Goal: Transaction & Acquisition: Purchase product/service

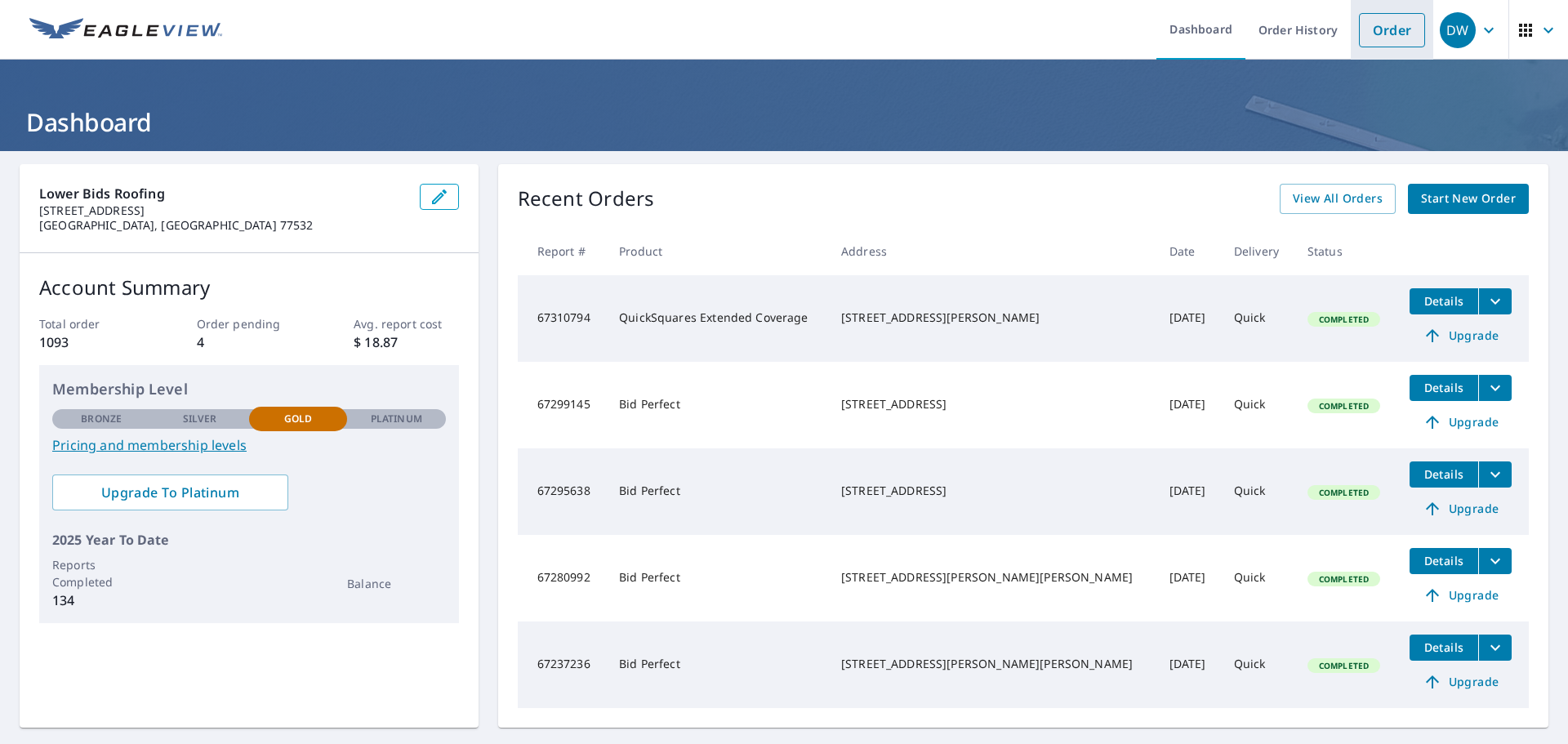
click at [1390, 31] on link "Order" at bounding box center [1391, 30] width 66 height 35
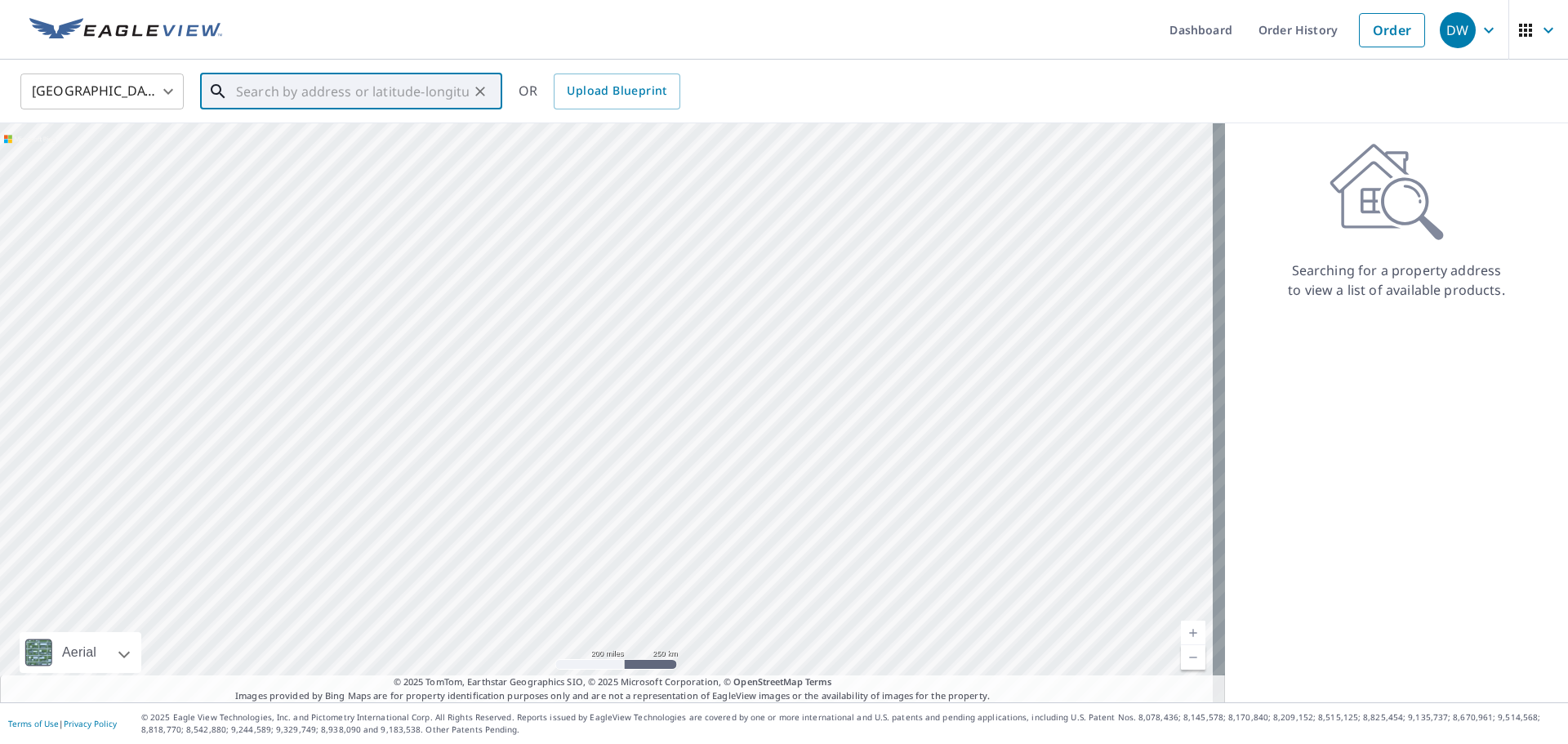
paste input "[STREET_ADDRESS]"
click at [355, 126] on li "[STREET_ADDRESS]" at bounding box center [351, 147] width 302 height 55
type input "[STREET_ADDRESS]"
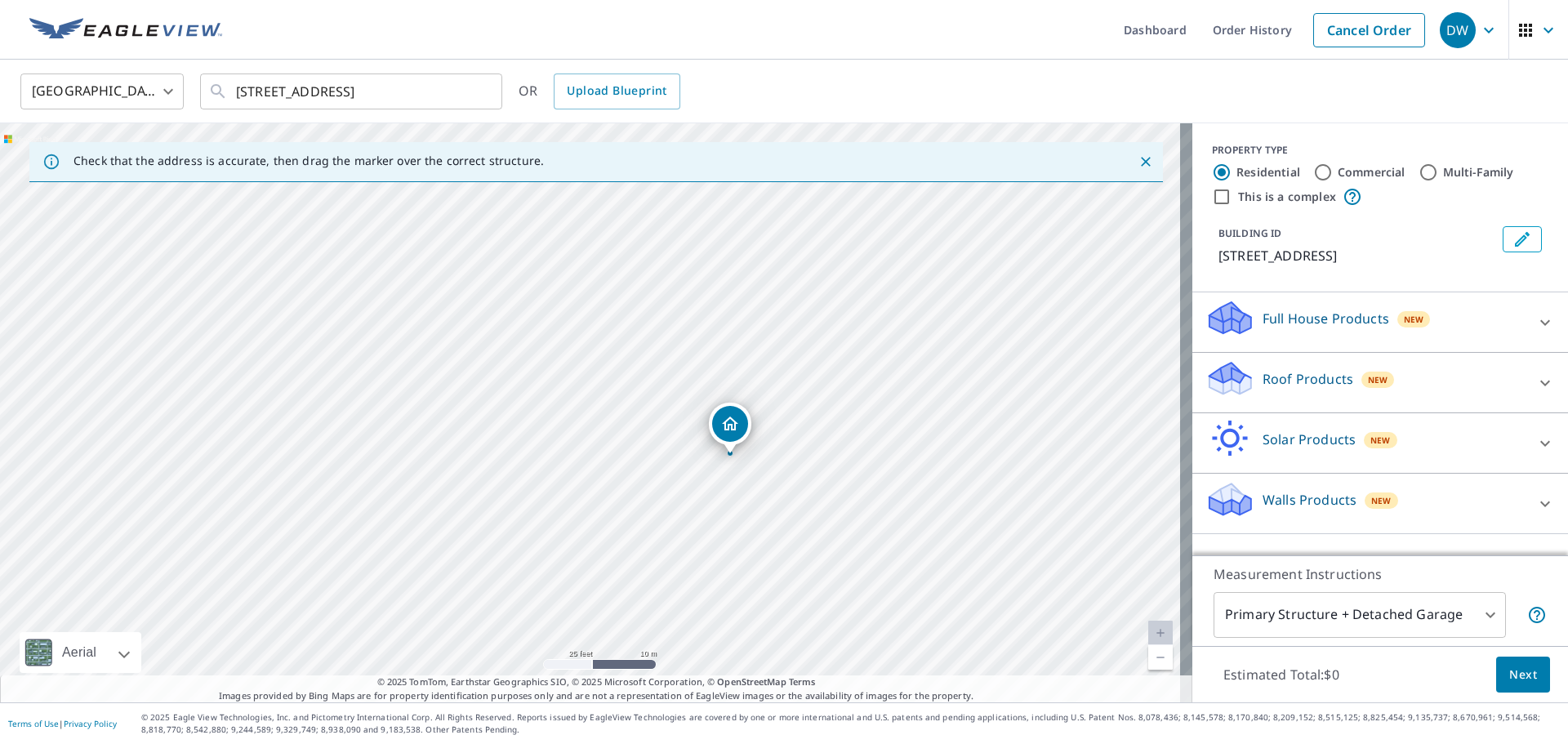
drag, startPoint x: 565, startPoint y: 383, endPoint x: 687, endPoint y: 418, distance: 126.9
click at [687, 418] on div "[STREET_ADDRESS]" at bounding box center [596, 412] width 1192 height 579
drag, startPoint x: 710, startPoint y: 423, endPoint x: 678, endPoint y: 349, distance: 80.6
drag, startPoint x: 595, startPoint y: 385, endPoint x: 629, endPoint y: 455, distance: 77.8
click at [1368, 385] on span "New" at bounding box center [1378, 379] width 21 height 13
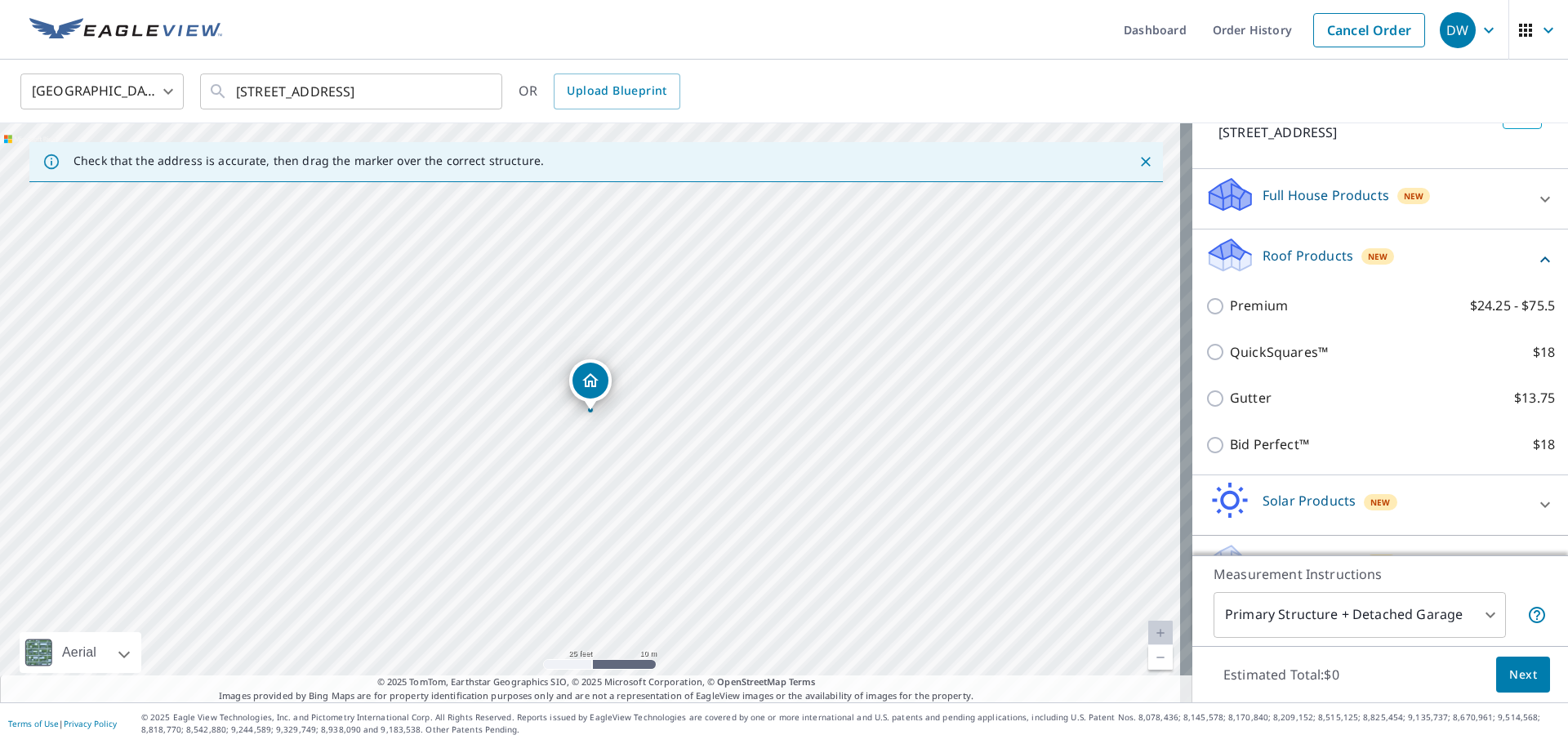
scroll to position [165, 0]
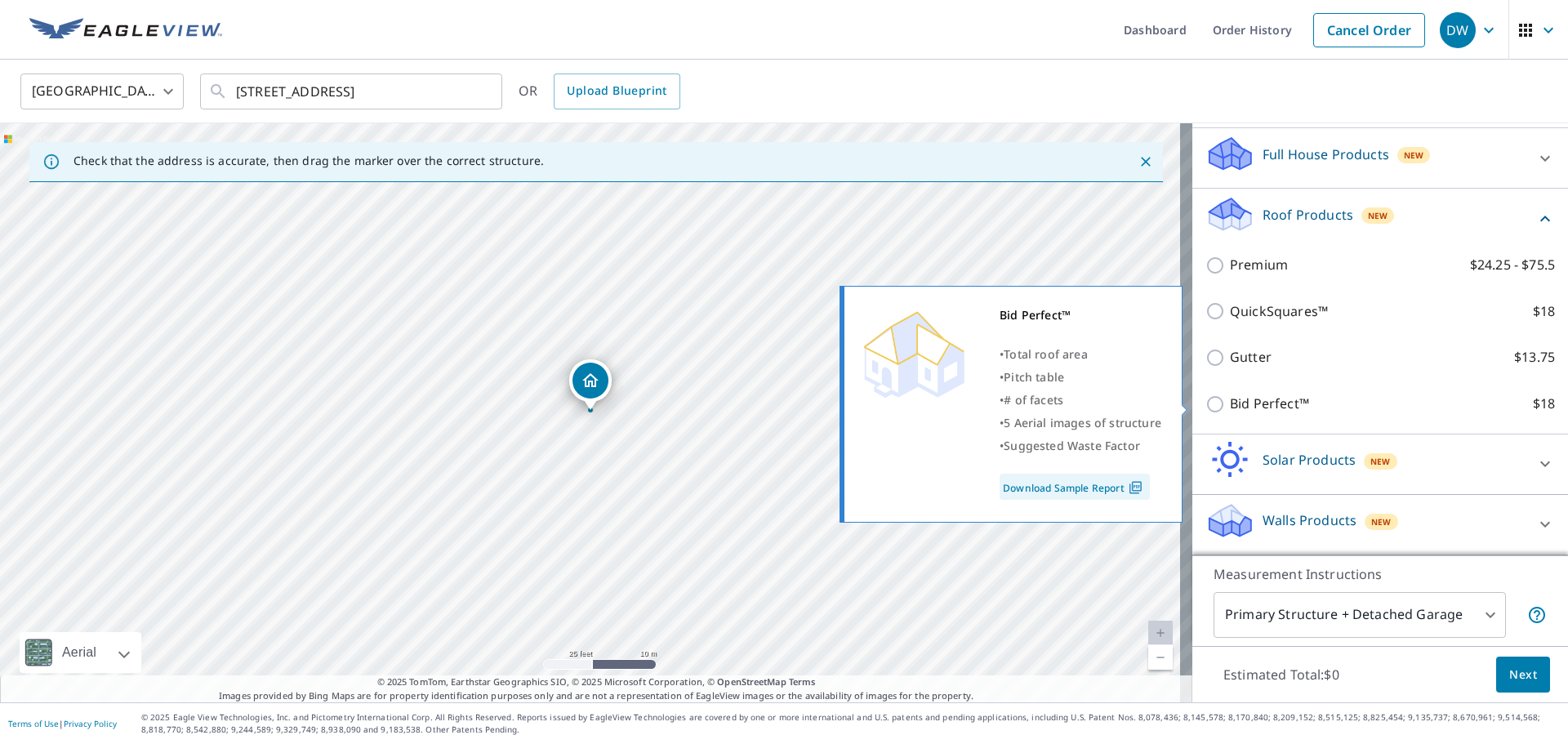
click at [1296, 400] on label "Bid Perfect™ $18" at bounding box center [1391, 404] width 325 height 21
click at [1229, 400] on input "Bid Perfect™ $18" at bounding box center [1217, 404] width 24 height 20
checkbox input "true"
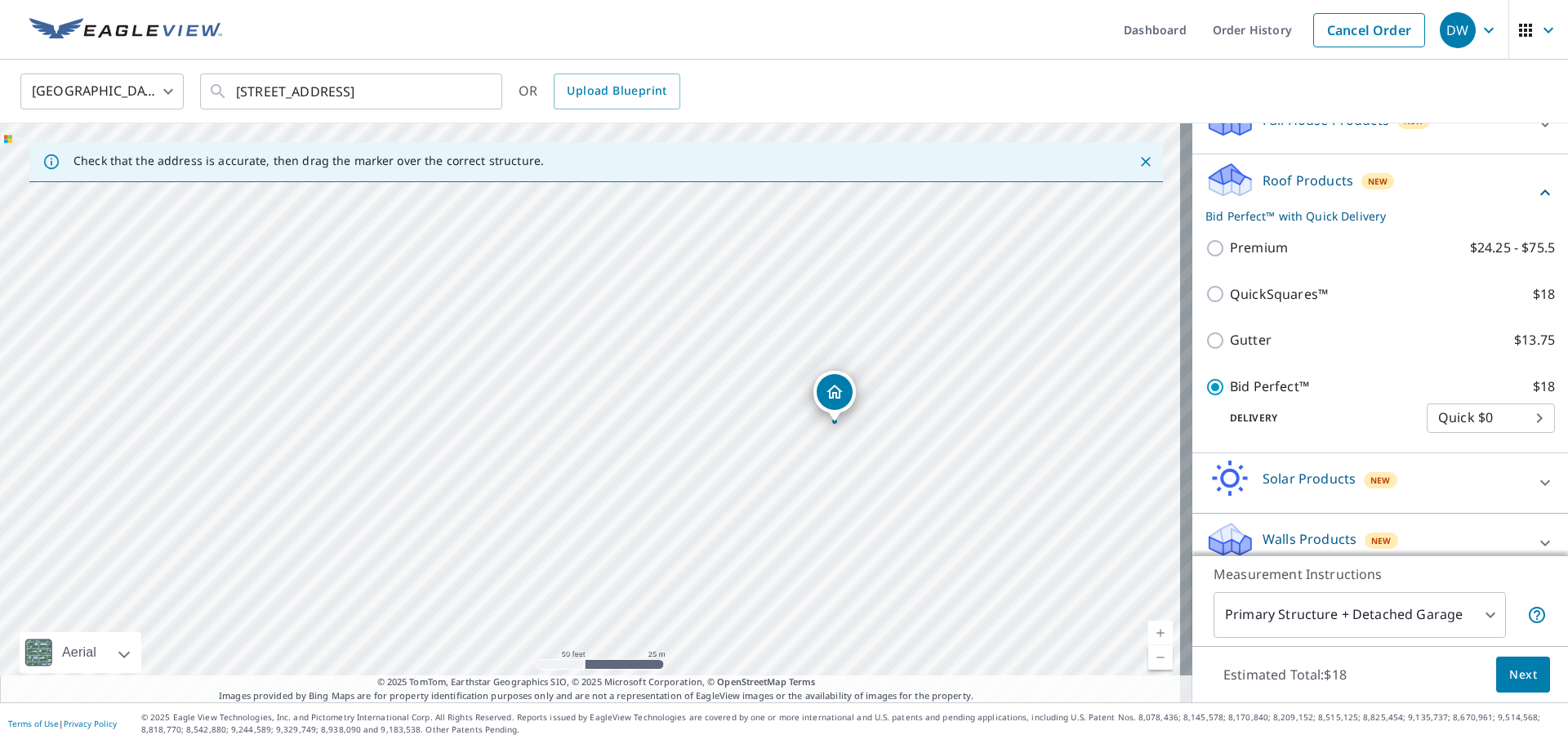
scroll to position [217, 0]
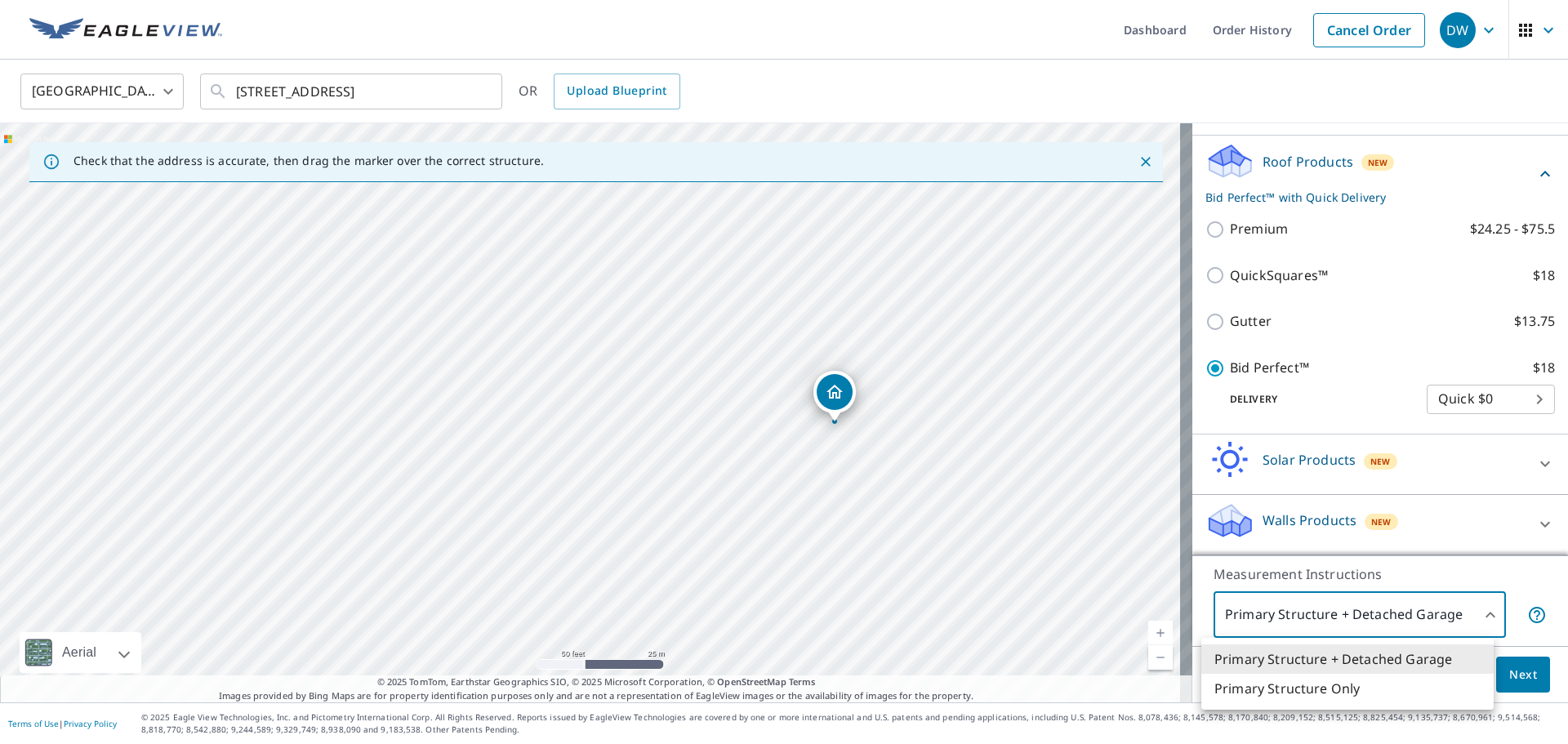
click at [1474, 604] on body "DW DW Dashboard Order History Cancel Order DW [GEOGRAPHIC_DATA] [GEOGRAPHIC_DAT…" at bounding box center [784, 372] width 1568 height 744
click at [1474, 604] on div at bounding box center [784, 372] width 1568 height 744
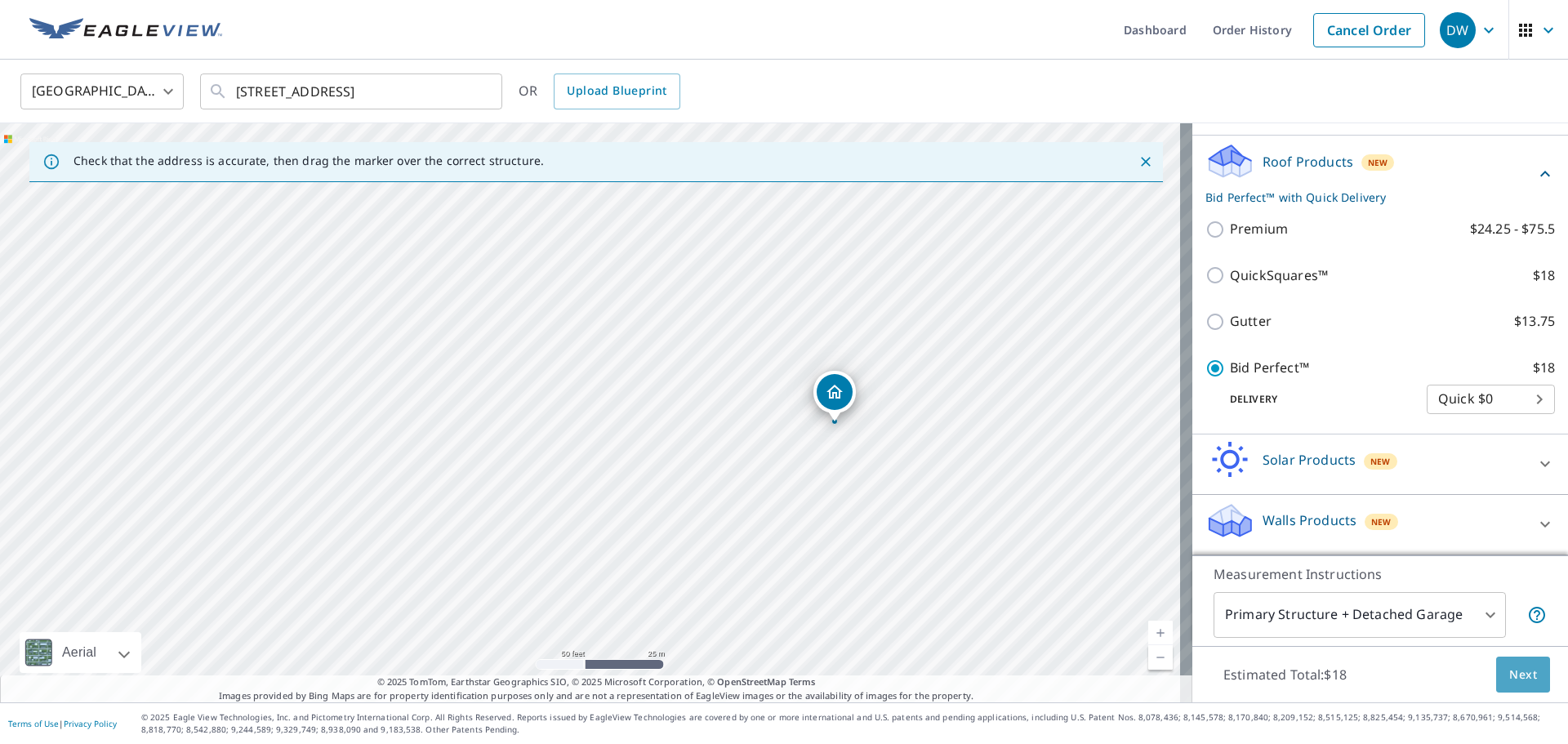
click at [1527, 670] on button "Next" at bounding box center [1523, 675] width 54 height 36
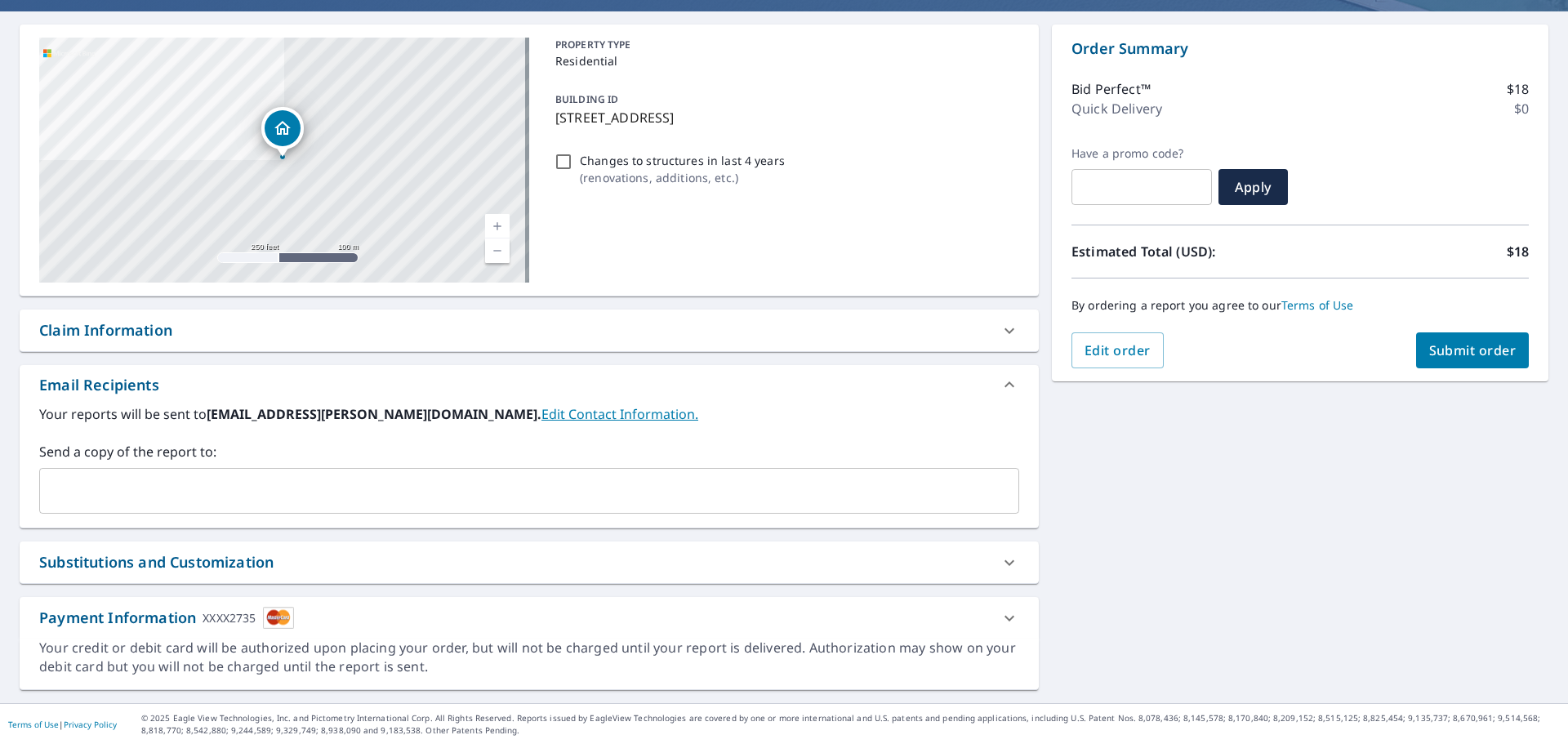
scroll to position [140, 0]
click at [1007, 564] on icon at bounding box center [1009, 561] width 20 height 20
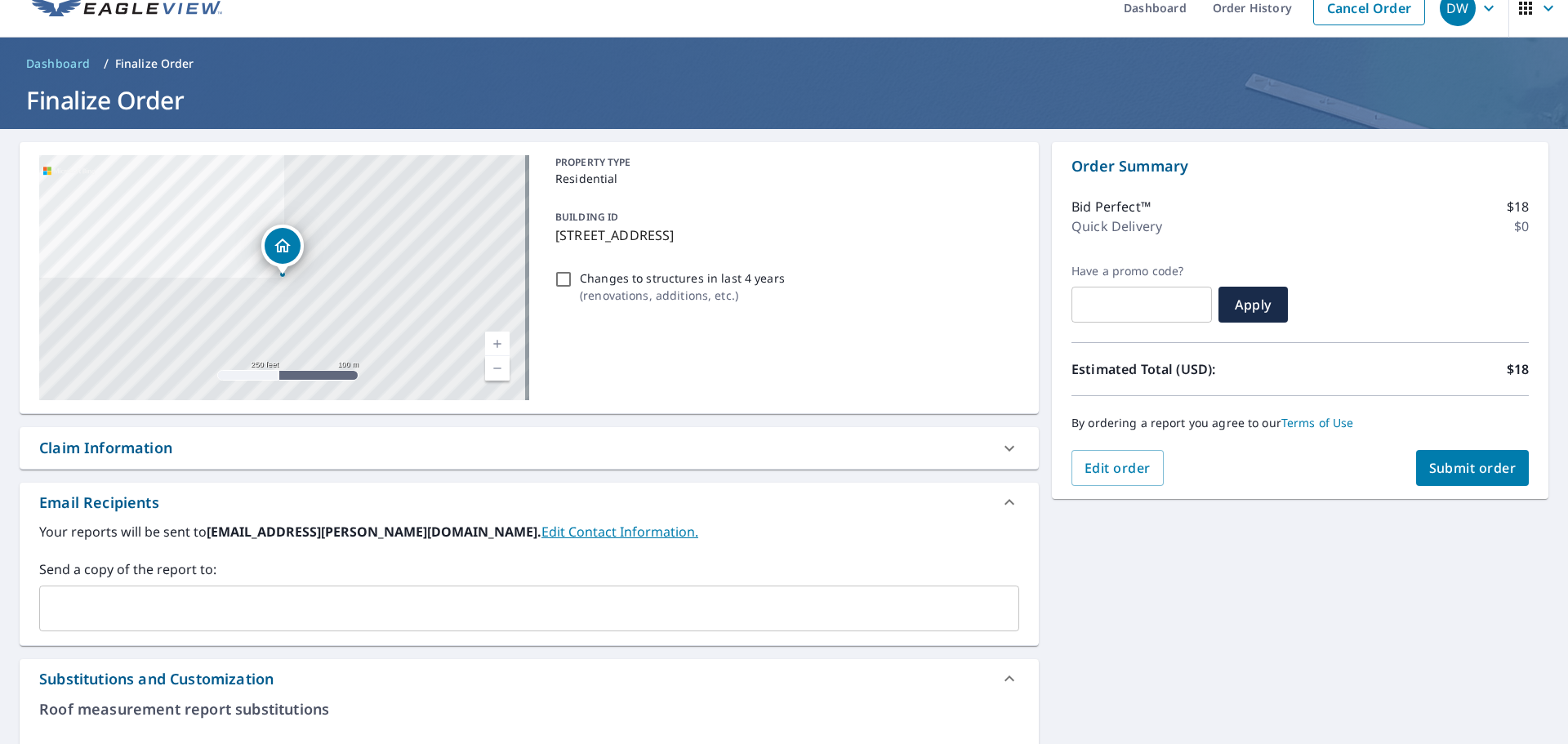
scroll to position [0, 0]
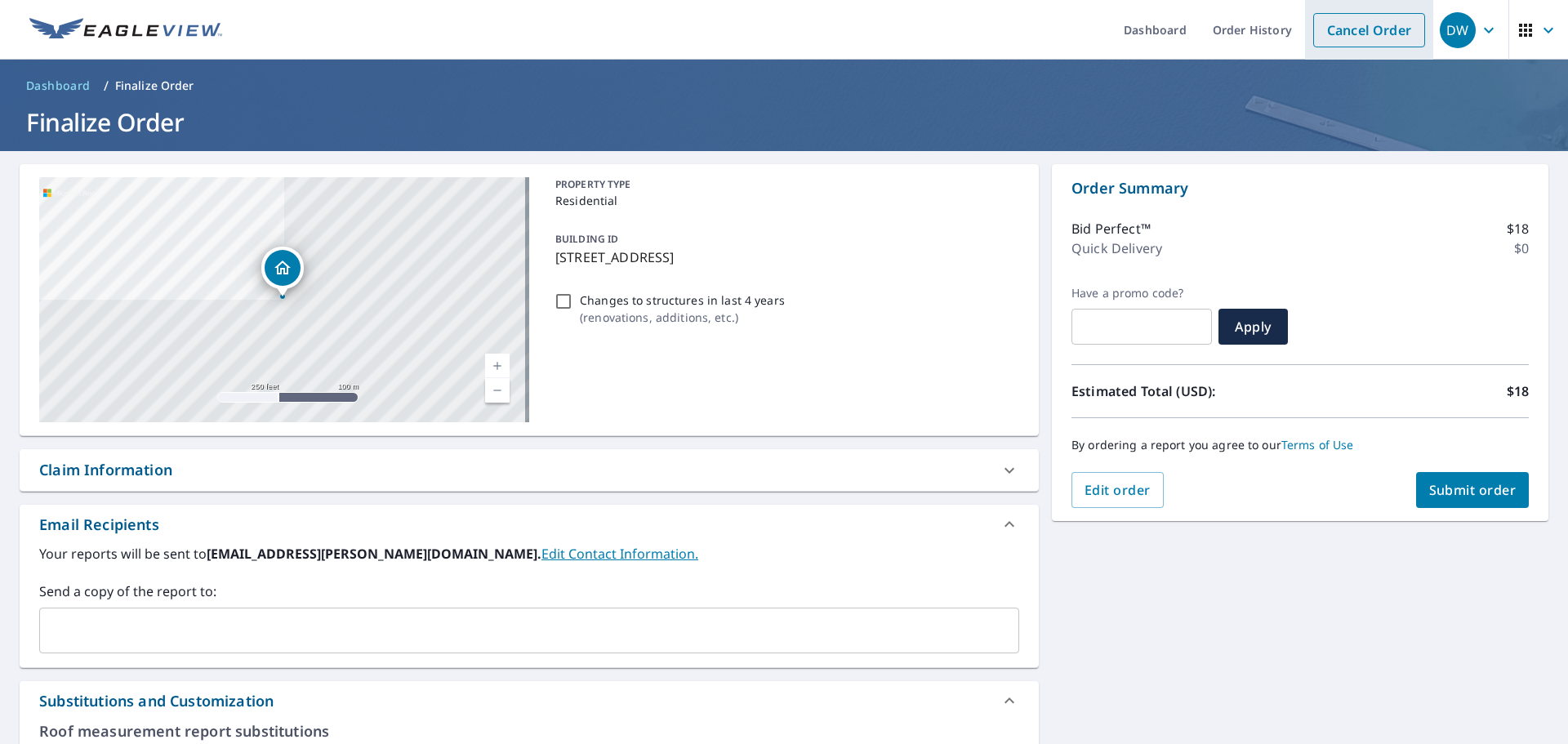
click at [1329, 39] on link "Cancel Order" at bounding box center [1368, 30] width 112 height 35
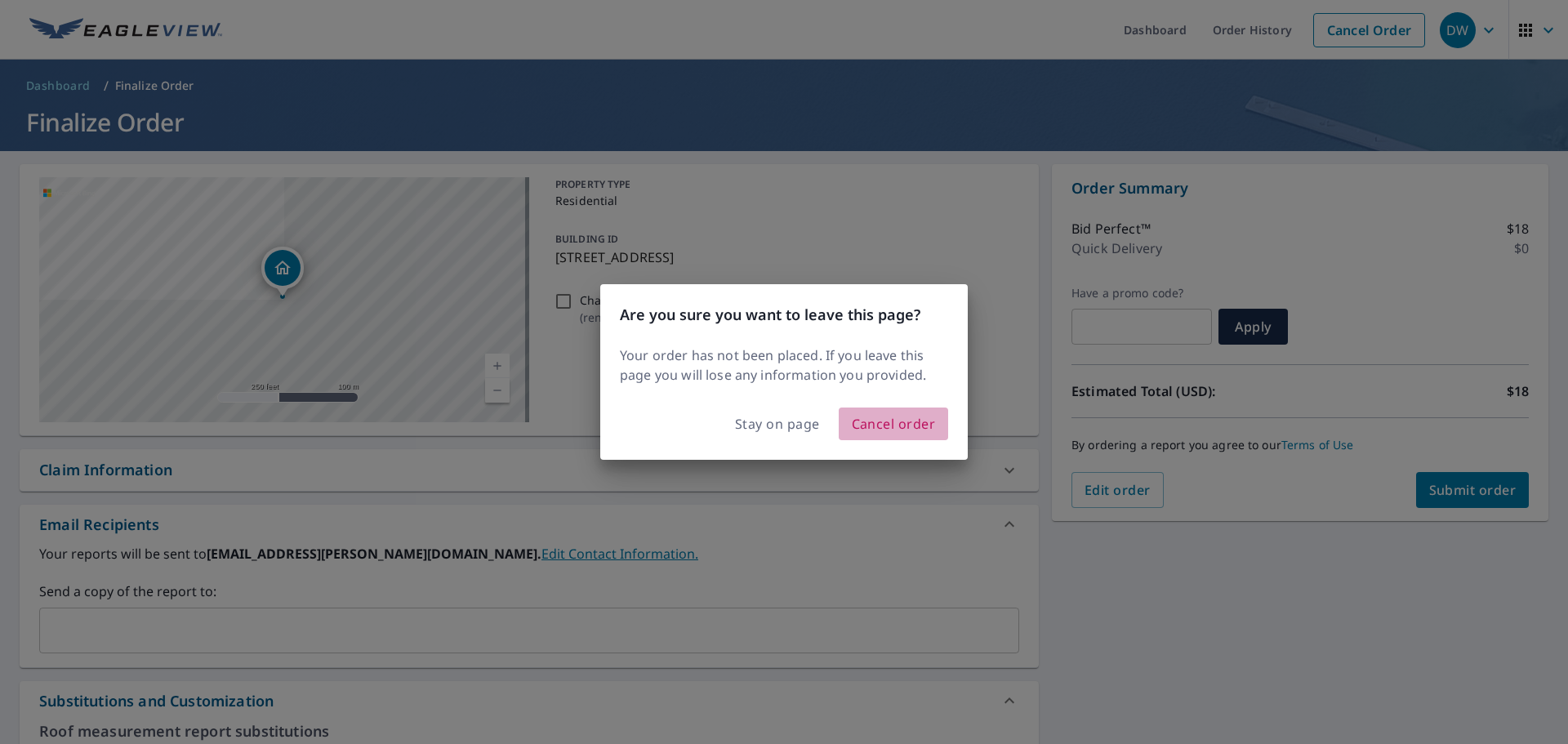
click at [907, 422] on span "Cancel order" at bounding box center [894, 424] width 84 height 23
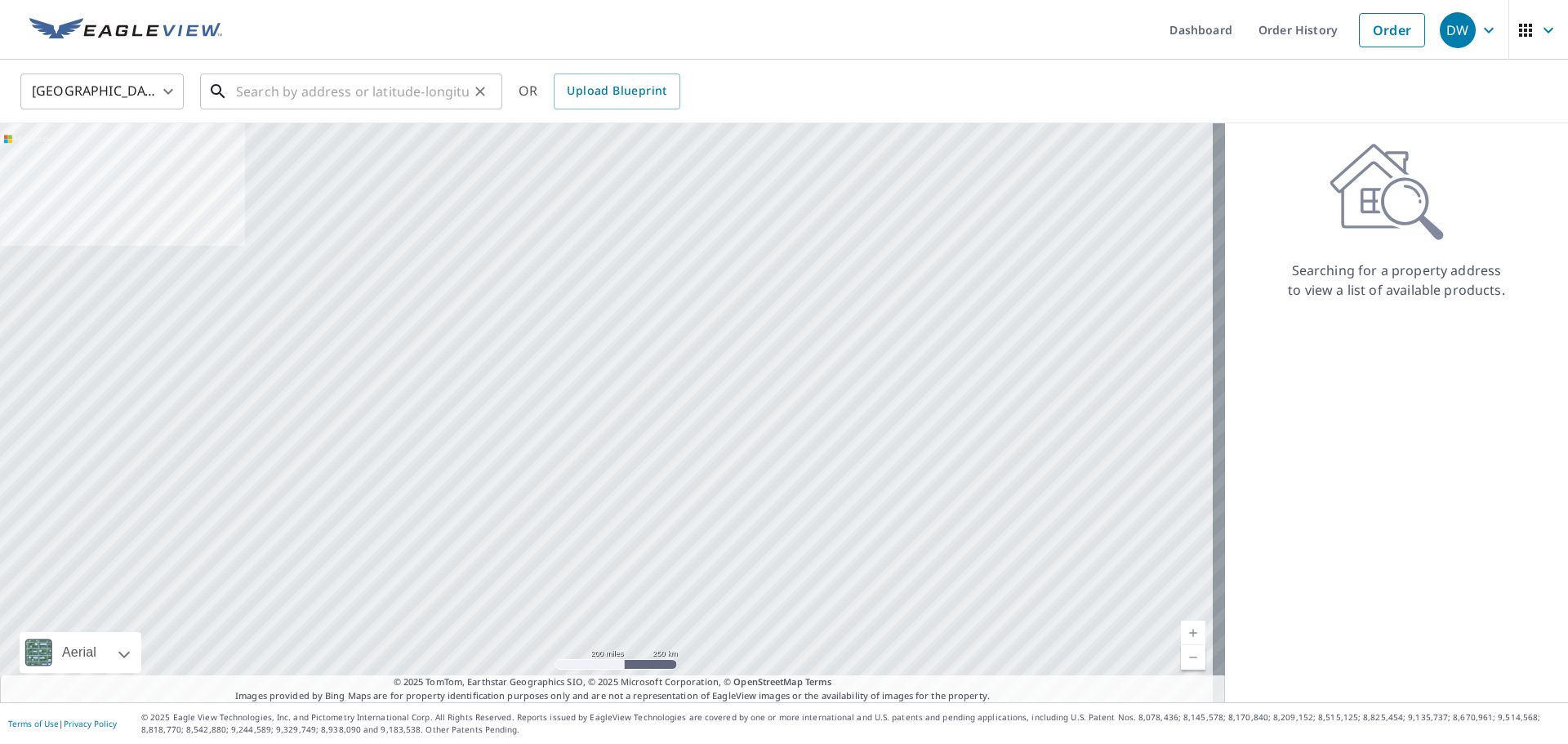
click at [425, 86] on input "text" at bounding box center [352, 91] width 233 height 46
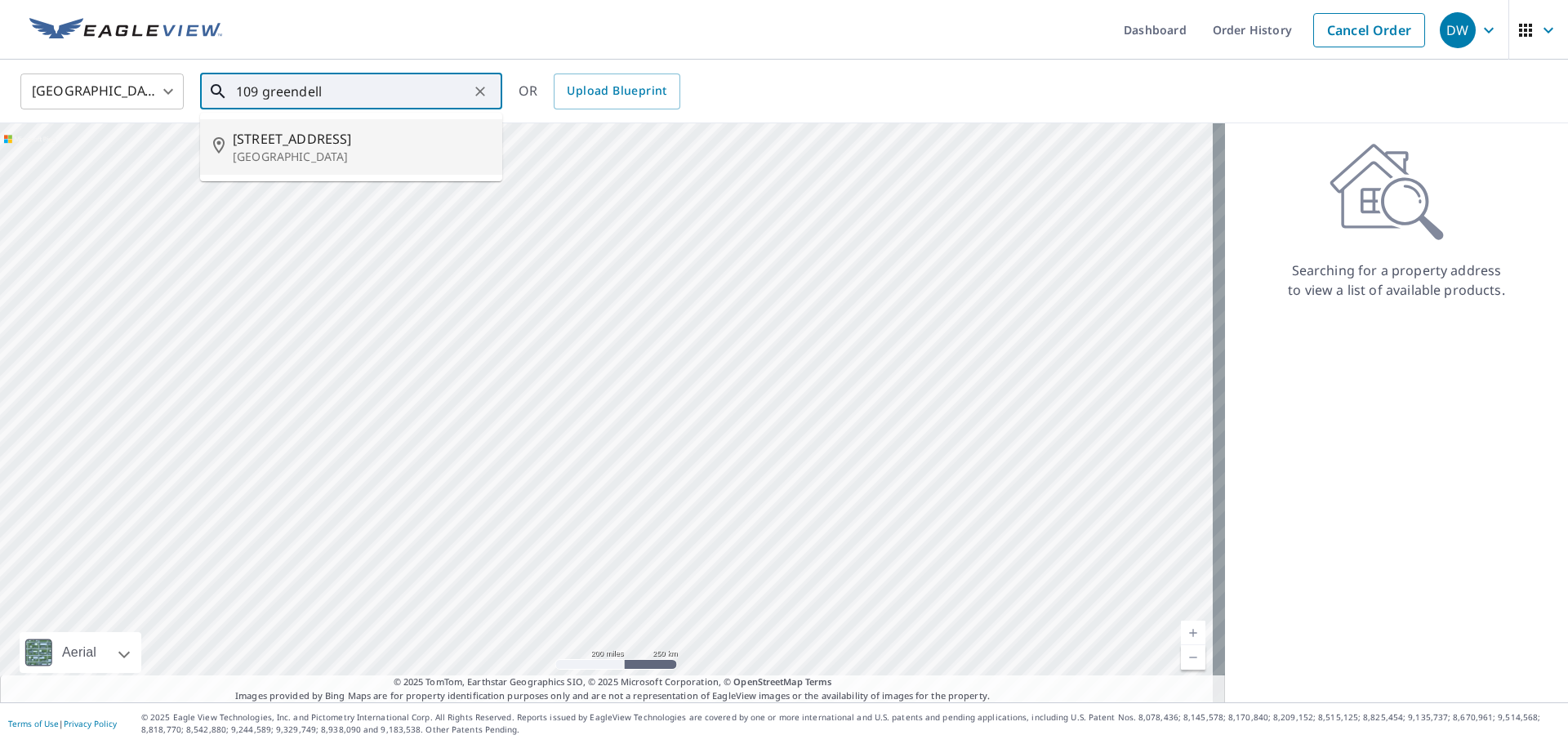
drag, startPoint x: 326, startPoint y: 151, endPoint x: 352, endPoint y: 132, distance: 32.2
click at [328, 151] on p "[GEOGRAPHIC_DATA]" at bounding box center [361, 157] width 256 height 16
type input "[STREET_ADDRESS]"
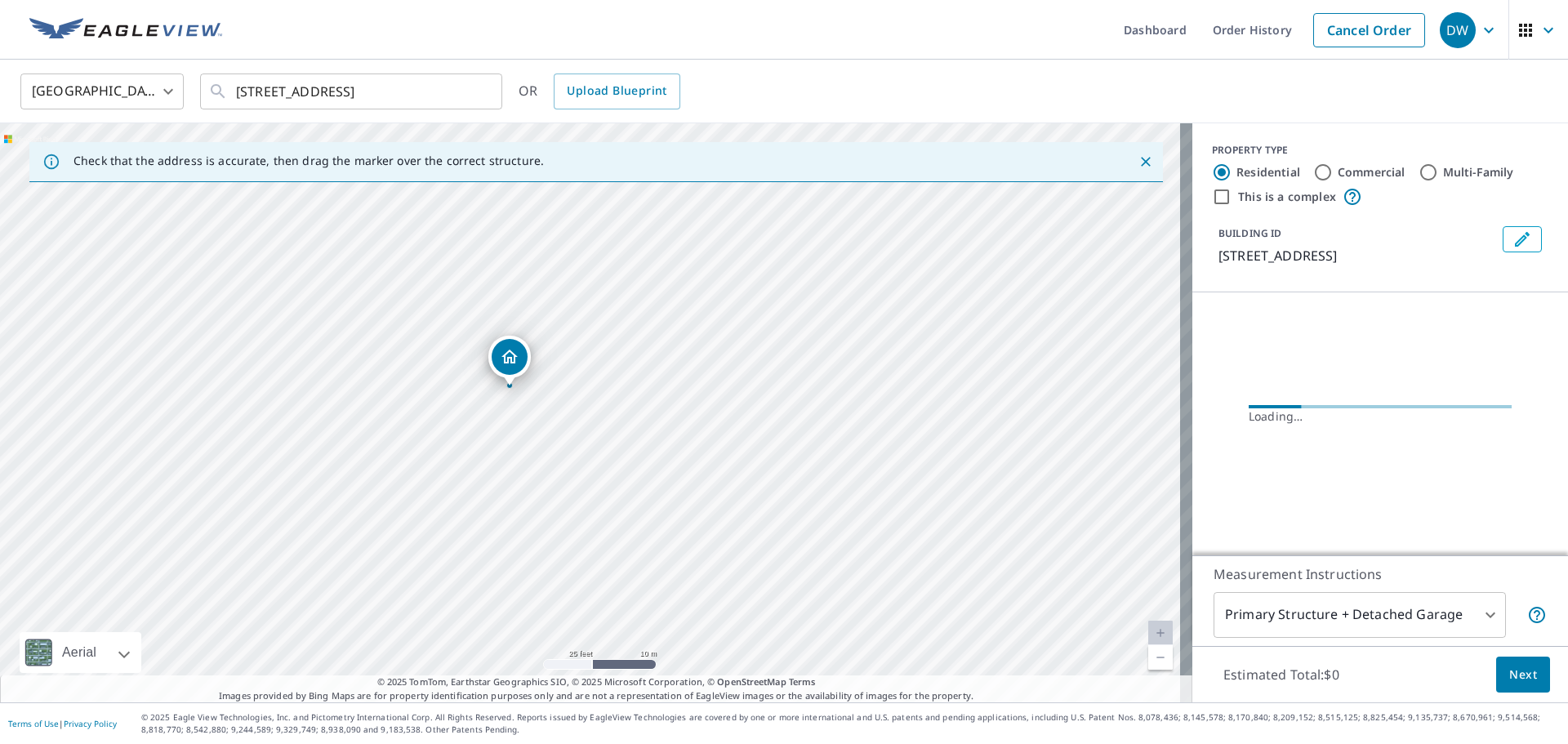
drag, startPoint x: 497, startPoint y: 313, endPoint x: 584, endPoint y: 393, distance: 118.2
click at [584, 393] on div "[STREET_ADDRESS]" at bounding box center [596, 412] width 1192 height 579
